Goal: Information Seeking & Learning: Learn about a topic

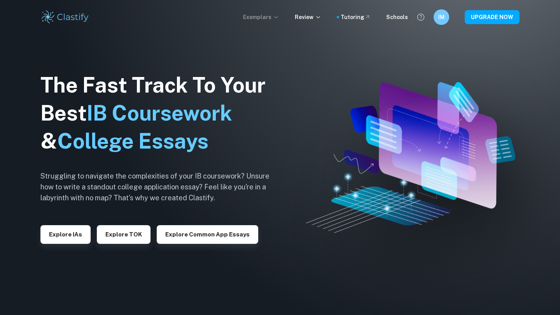
click at [268, 13] on p "Exemplars" at bounding box center [261, 17] width 36 height 9
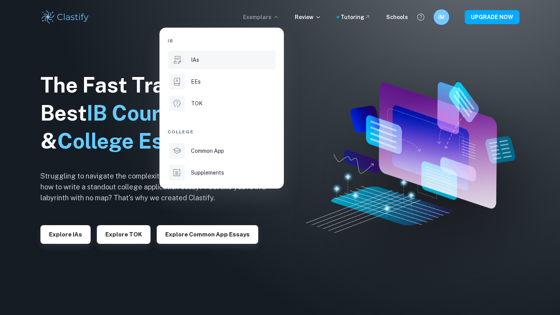
click at [223, 63] on div "IAs" at bounding box center [232, 60] width 83 height 9
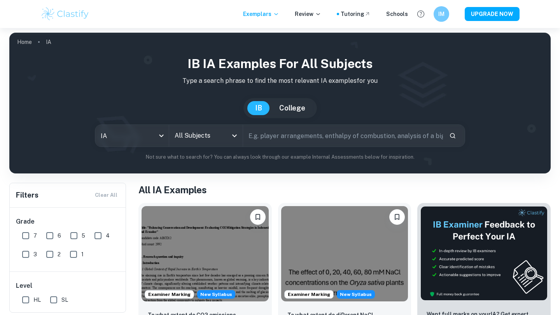
scroll to position [0, 0]
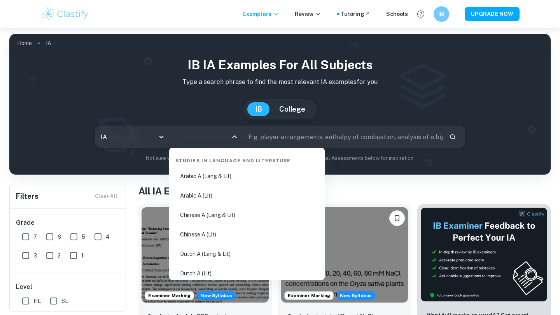
click at [209, 135] on input "All Subjects" at bounding box center [200, 136] width 55 height 15
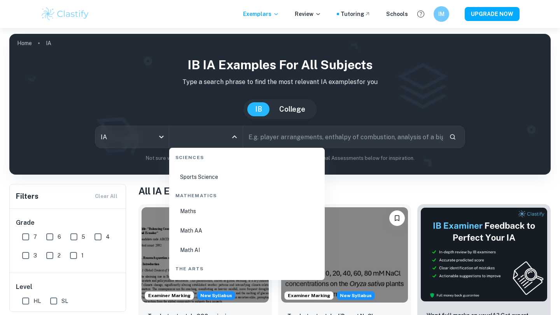
scroll to position [1307, 0]
click at [208, 245] on li "Math AI" at bounding box center [246, 250] width 149 height 18
type input "Math AI"
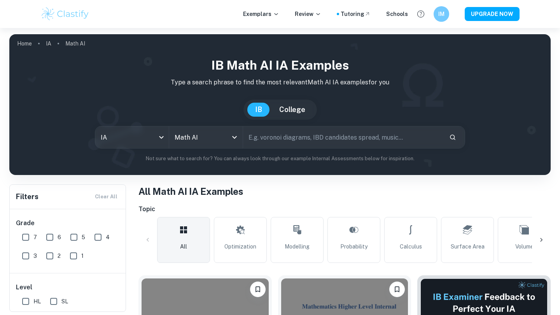
click at [316, 143] on input "text" at bounding box center [343, 137] width 200 height 22
paste input "how does the daily average intake of And [DEMOGRAPHIC_DATA] statistically affec…"
type input "how does daily how does the daily average intake of And [DEMOGRAPHIC_DATA] stat…"
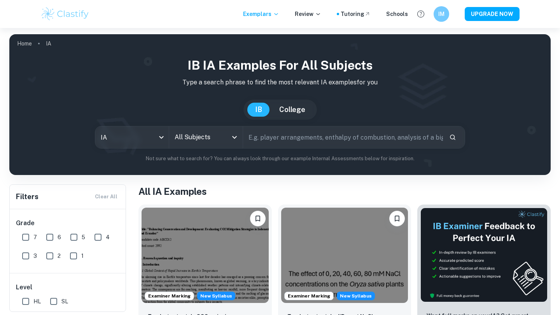
scroll to position [0, 0]
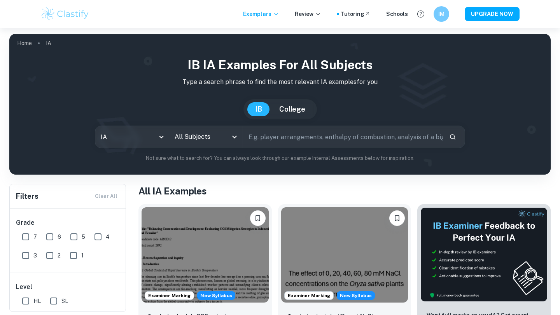
click at [370, 140] on input "text" at bounding box center [343, 137] width 200 height 22
paste input "how does the daily average intake of And [DEMOGRAPHIC_DATA] statistically affec…"
type input "how does the daily average intake of And [DEMOGRAPHIC_DATA] statistically affec…"
click at [458, 133] on button "Search" at bounding box center [452, 136] width 13 height 13
click at [454, 139] on icon "Search" at bounding box center [452, 136] width 7 height 7
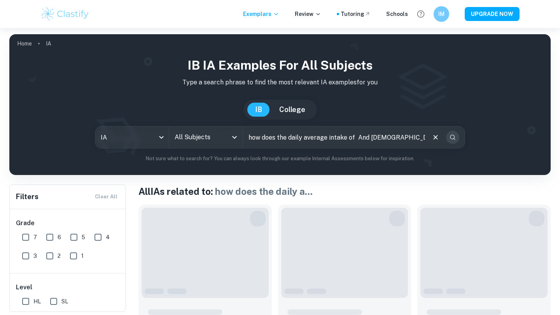
click at [454, 139] on icon "Search" at bounding box center [452, 137] width 7 height 7
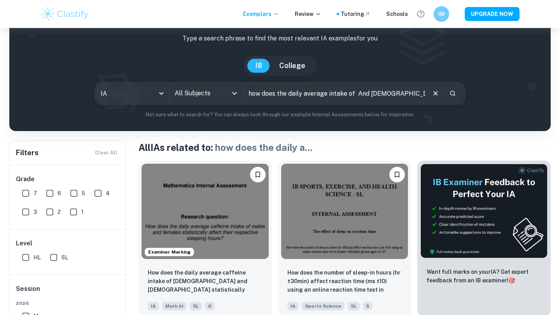
scroll to position [73, 0]
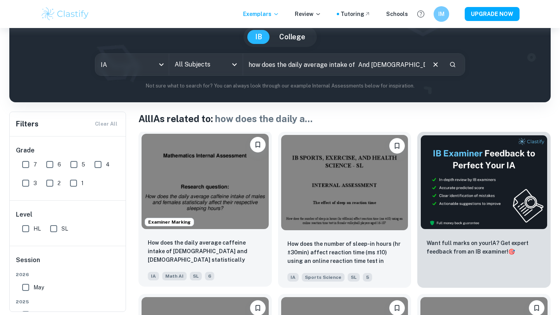
click at [218, 188] on img at bounding box center [205, 181] width 127 height 95
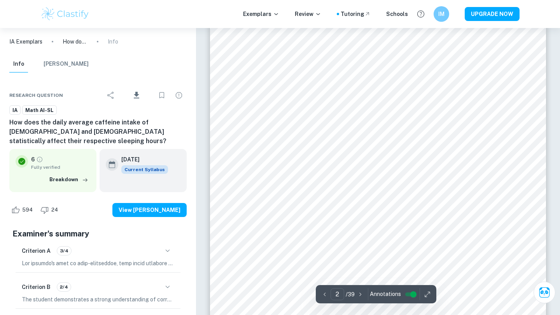
scroll to position [545, 0]
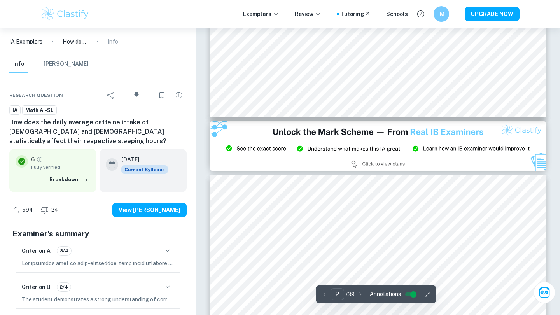
type input "3"
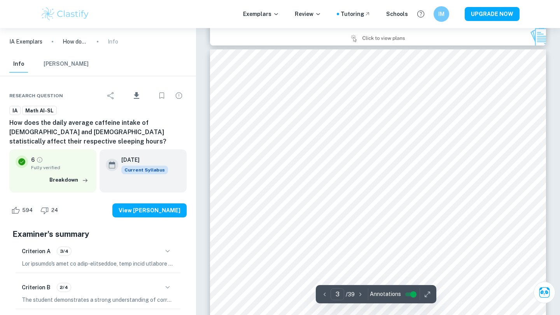
scroll to position [972, 0]
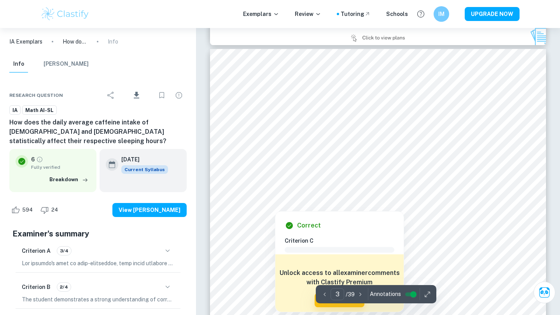
click at [347, 183] on div at bounding box center [378, 184] width 257 height 15
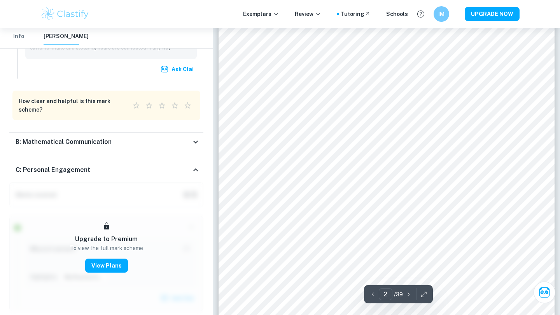
scroll to position [645, 0]
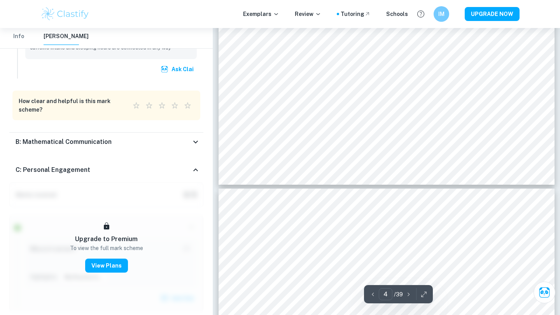
type input "3"
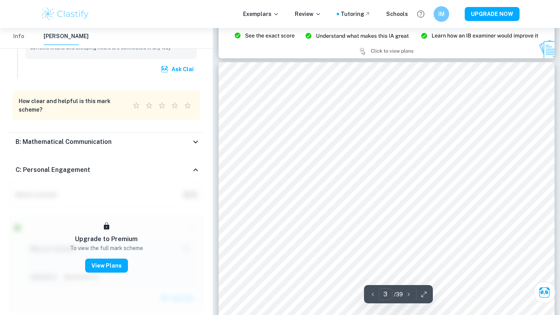
scroll to position [920, 0]
